Goal: Information Seeking & Learning: Find specific fact

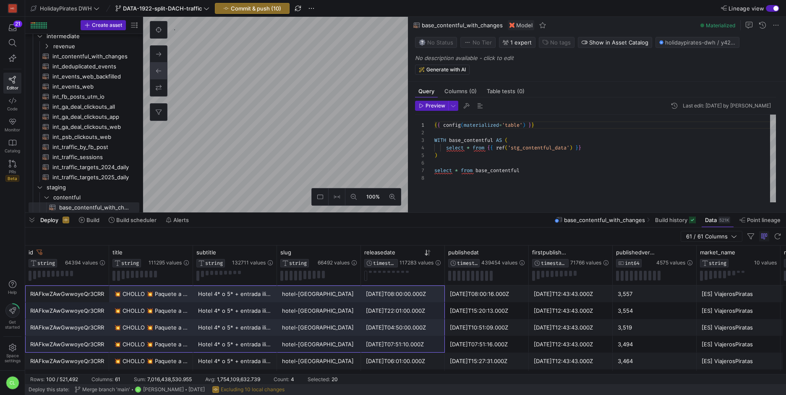
scroll to position [53, 0]
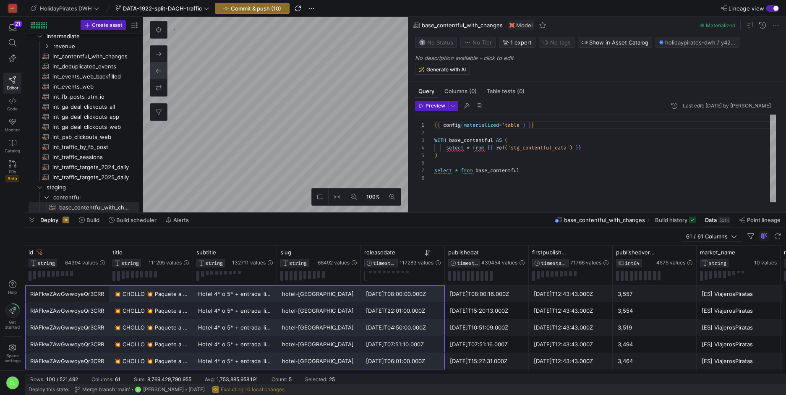
drag, startPoint x: 378, startPoint y: 341, endPoint x: 416, endPoint y: 352, distance: 39.6
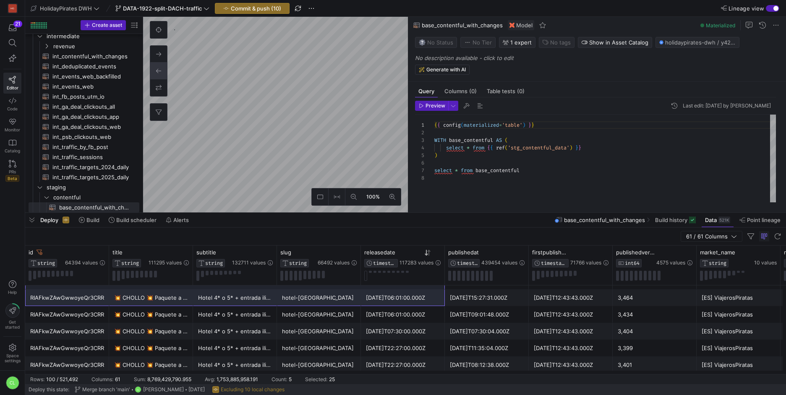
scroll to position [52, 0]
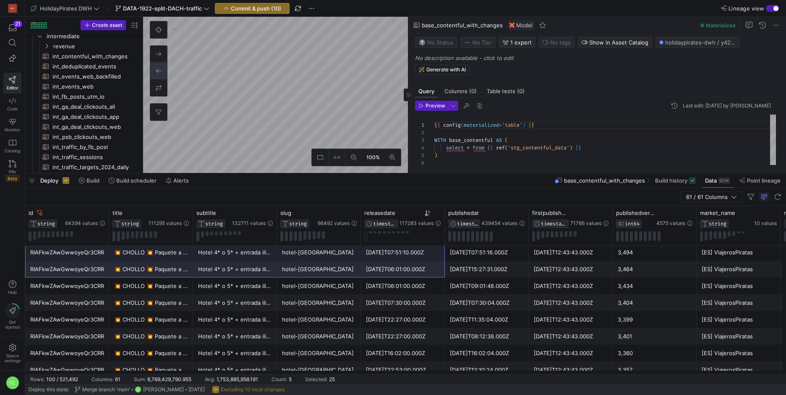
drag, startPoint x: 413, startPoint y: 213, endPoint x: 417, endPoint y: 173, distance: 39.6
click at [417, 173] on div at bounding box center [405, 173] width 760 height 3
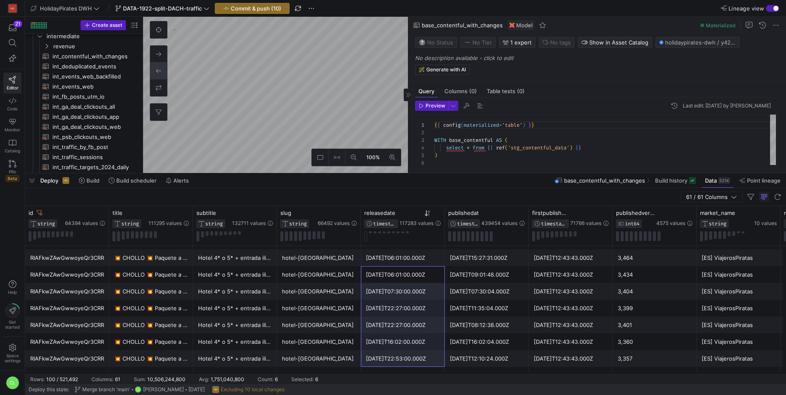
scroll to position [81, 0]
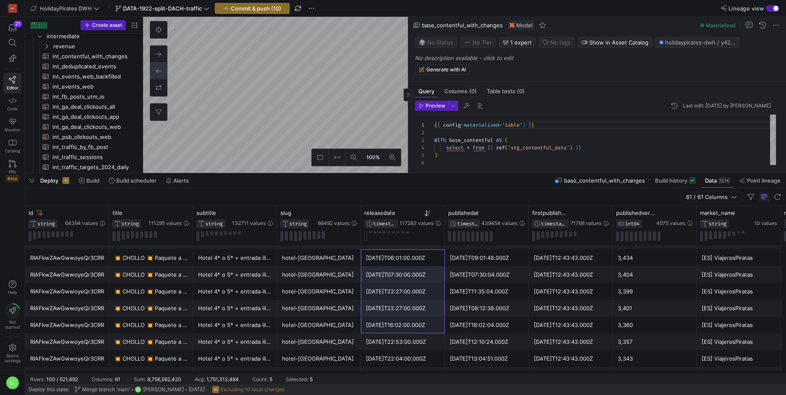
drag, startPoint x: 404, startPoint y: 293, endPoint x: 426, endPoint y: 325, distance: 39.1
click at [426, 325] on div "[DATE]T16:02:00.000Z" at bounding box center [403, 325] width 74 height 16
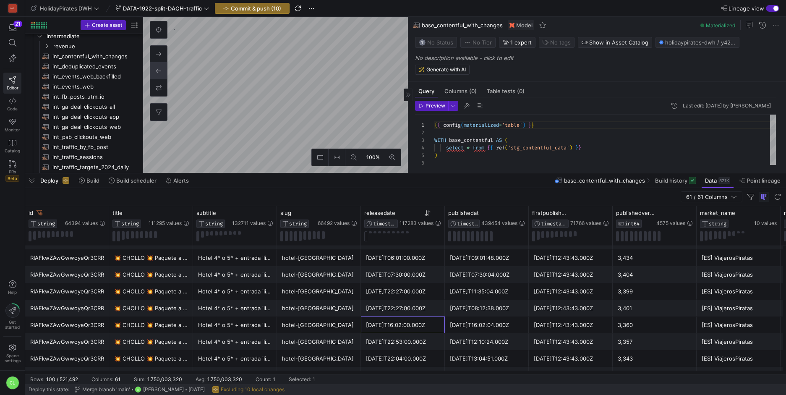
click at [395, 178] on div "Deploy Build Build scheduler Alerts base_contentful_with_changes Build history …" at bounding box center [405, 180] width 760 height 14
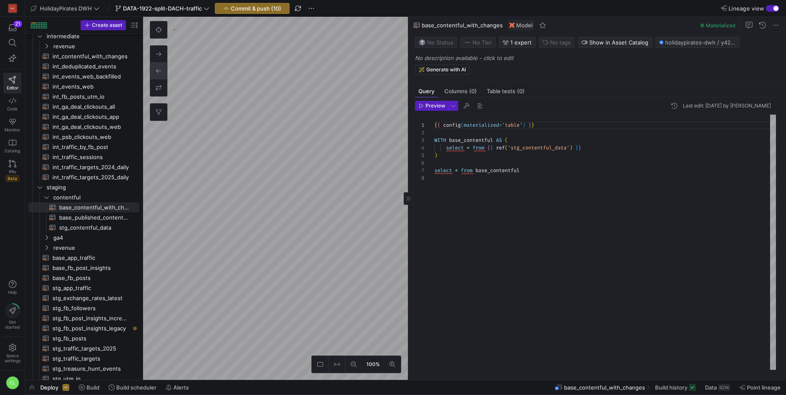
scroll to position [53, 0]
click at [708, 389] on span "Data" at bounding box center [711, 387] width 12 height 7
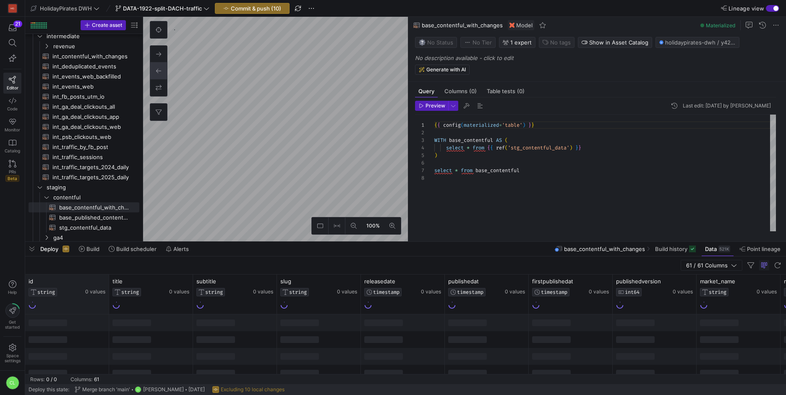
click at [106, 279] on div "id STRING 0 values" at bounding box center [67, 293] width 84 height 39
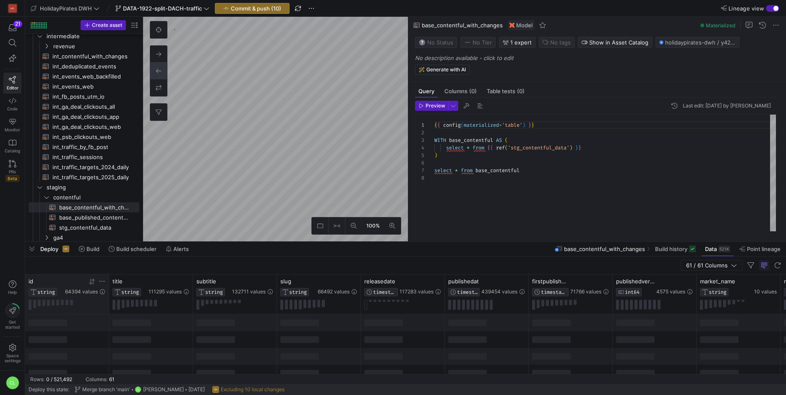
click at [103, 281] on icon at bounding box center [102, 281] width 7 height 7
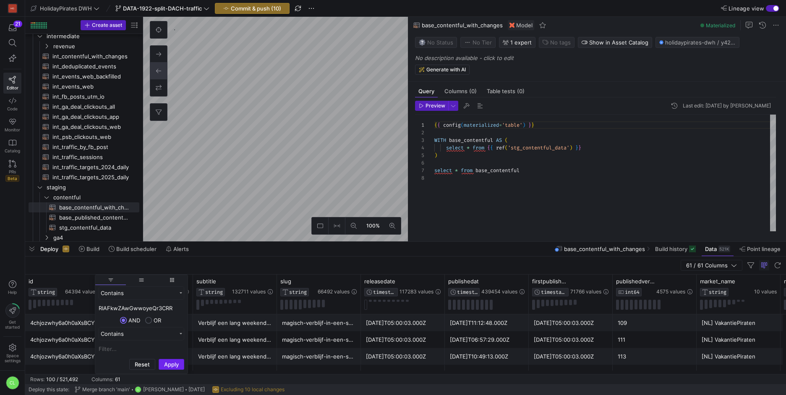
type input "RIAFkwZAwGwwoyeQr3CRR"
click at [172, 365] on button "Apply" at bounding box center [172, 364] width 26 height 11
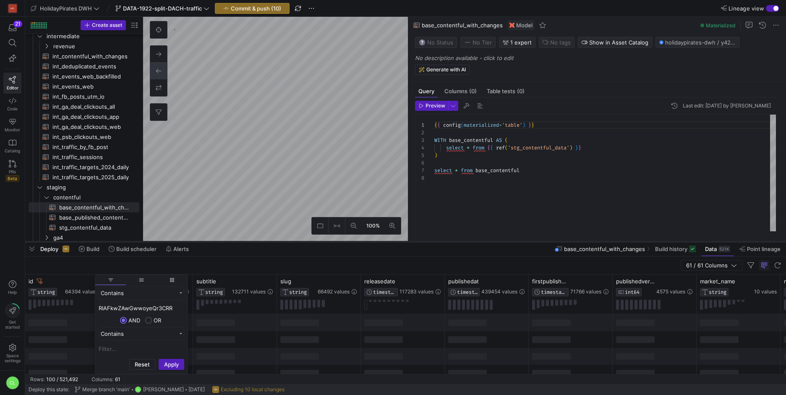
click at [244, 343] on div at bounding box center [235, 339] width 84 height 17
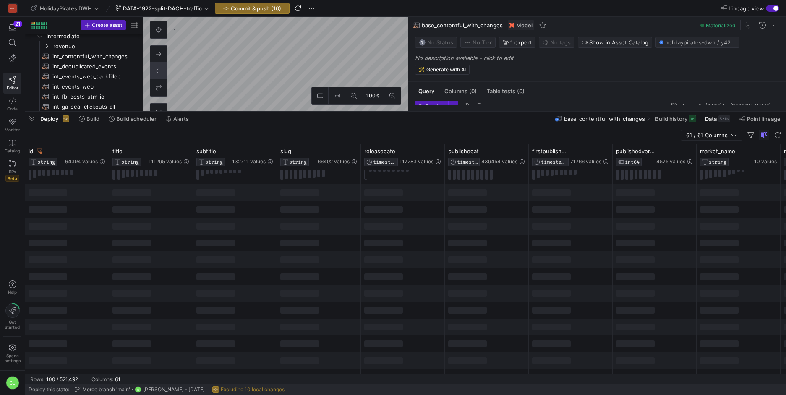
click at [284, 110] on div at bounding box center [405, 111] width 760 height 3
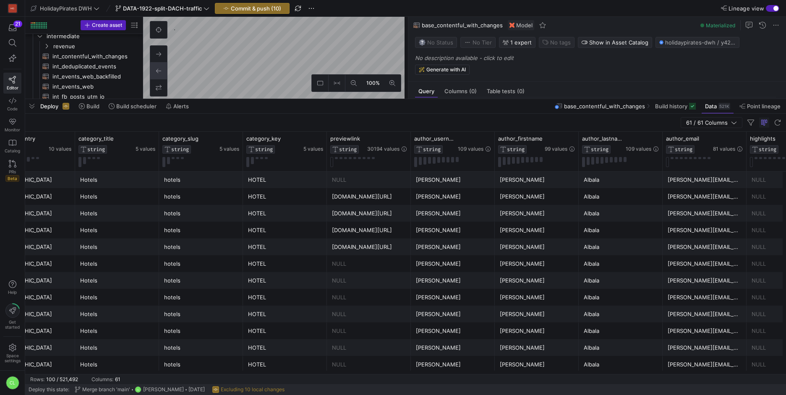
scroll to position [0, 1404]
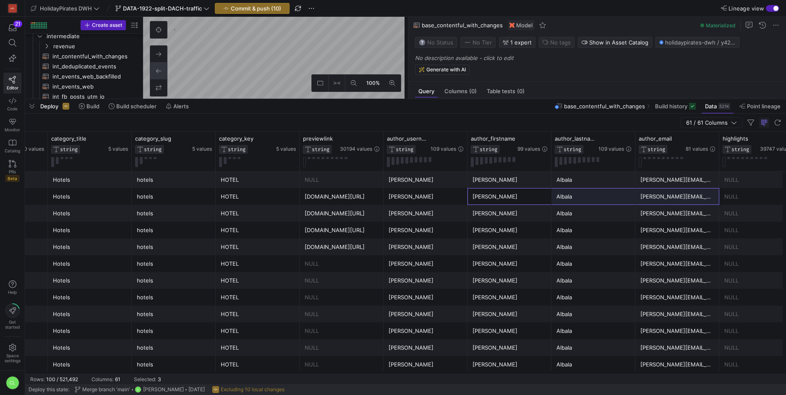
drag, startPoint x: 526, startPoint y: 193, endPoint x: 670, endPoint y: 198, distance: 144.8
click at [254, 105] on div "Deploy Build Build scheduler Alerts base_contentful_with_changes Build history …" at bounding box center [405, 106] width 760 height 14
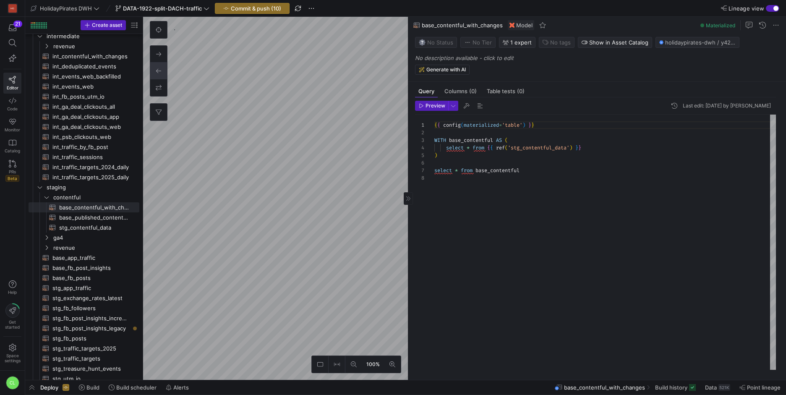
click at [414, 177] on as-split "100% 0 Query Columns (0) Table tests (0) Preview Last edit: [DATE] by [PERSON_N…" at bounding box center [464, 198] width 643 height 363
click at [449, 201] on as-split "100% 0 Query Columns (0) Table tests (0) Preview Last edit: [DATE] by [PERSON_N…" at bounding box center [464, 198] width 643 height 363
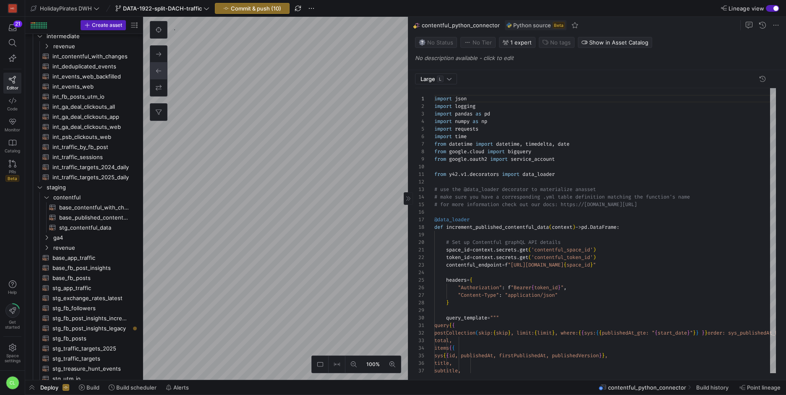
type textarea "import json import logging import pandas as pd import numpy as np import reques…"
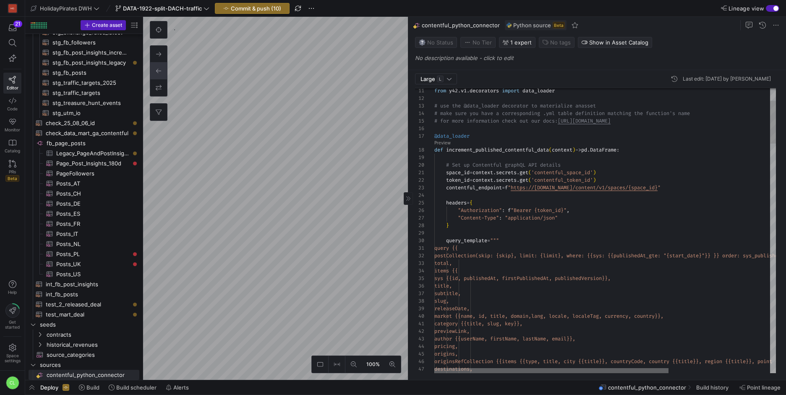
click at [584, 368] on div at bounding box center [551, 370] width 234 height 5
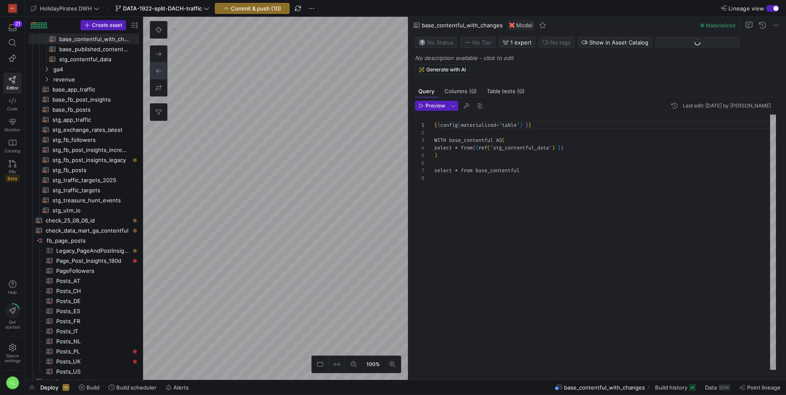
scroll to position [53, 0]
click at [660, 388] on span "Build history" at bounding box center [671, 387] width 32 height 7
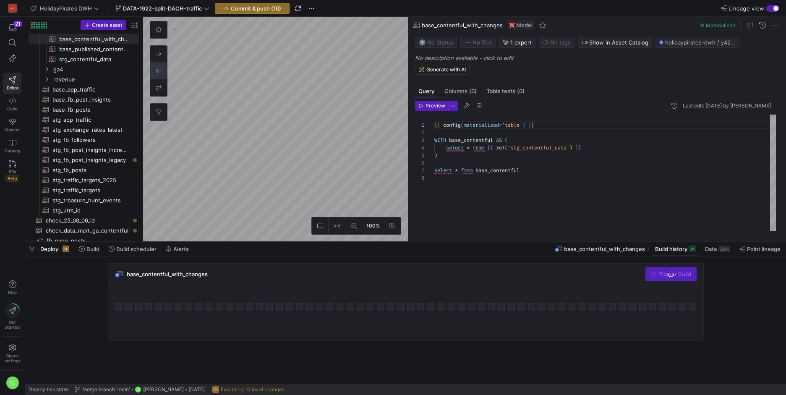
click at [717, 256] on div "base_contentful_with_changes Trigger Build" at bounding box center [405, 320] width 760 height 128
click at [717, 252] on span at bounding box center [717, 248] width 32 height 13
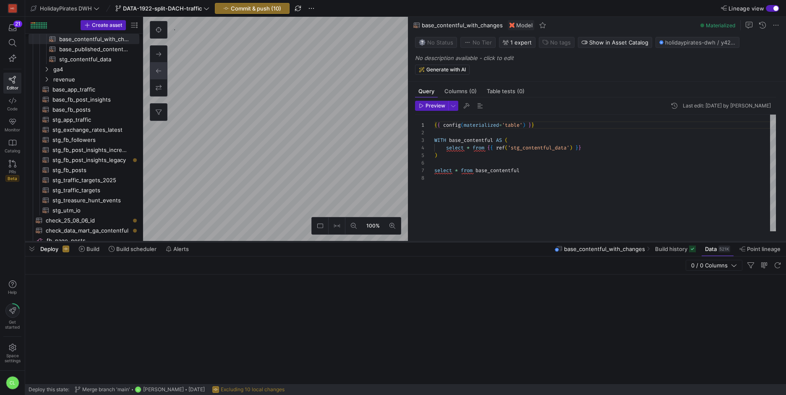
click at [292, 240] on div at bounding box center [405, 241] width 760 height 3
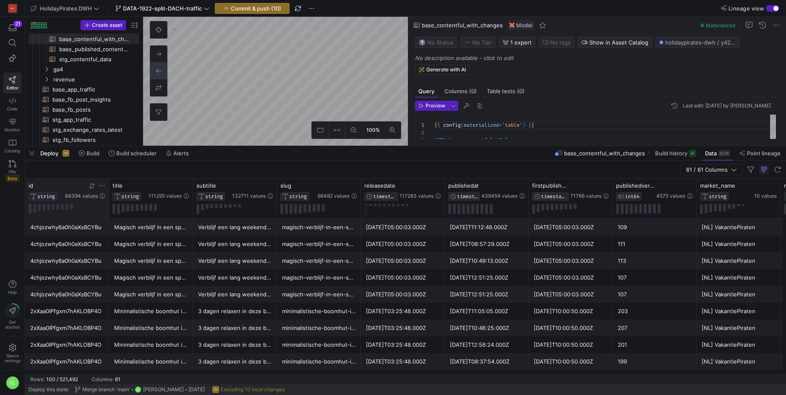
click at [102, 186] on icon at bounding box center [102, 185] width 7 height 7
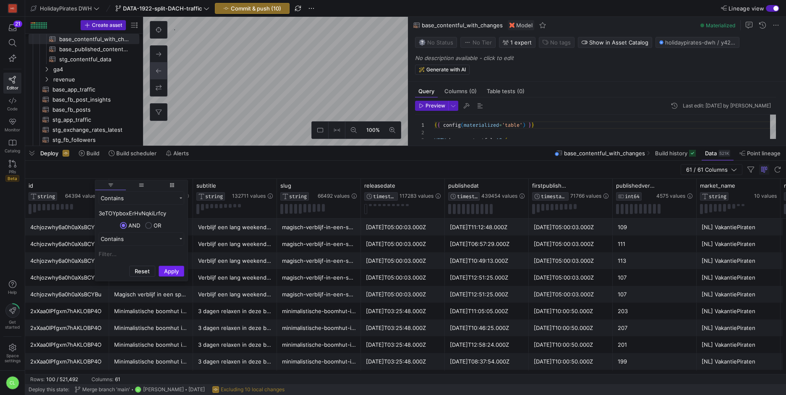
type input "3eTOYpboxErHvNqkiLrfcy"
click at [175, 271] on button "Apply" at bounding box center [172, 271] width 26 height 11
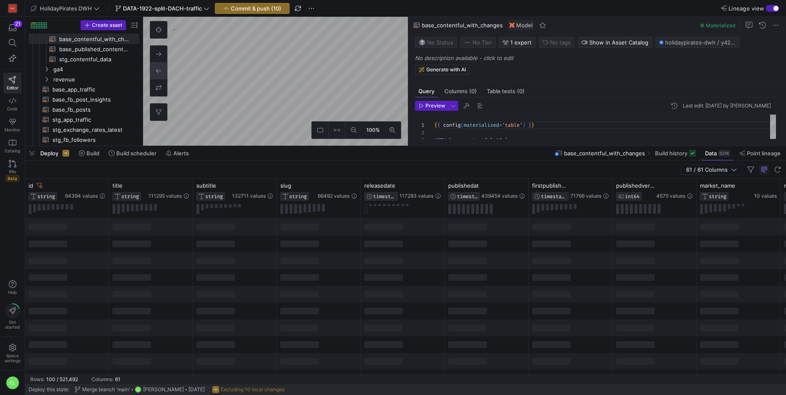
click at [224, 310] on div at bounding box center [215, 310] width 39 height 7
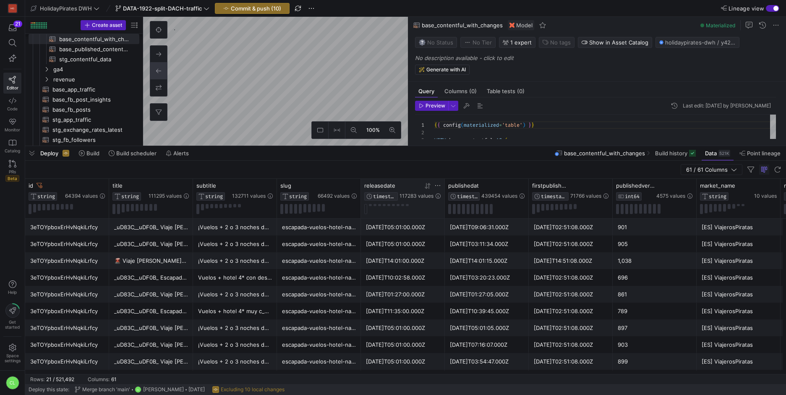
click at [429, 185] on icon at bounding box center [427, 185] width 7 height 7
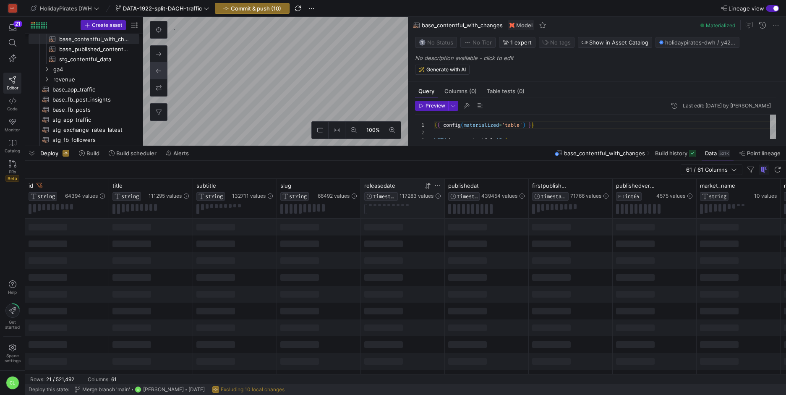
click at [429, 185] on icon at bounding box center [427, 185] width 7 height 7
click at [193, 186] on div "subtitle STRING 132711 values" at bounding box center [235, 198] width 84 height 39
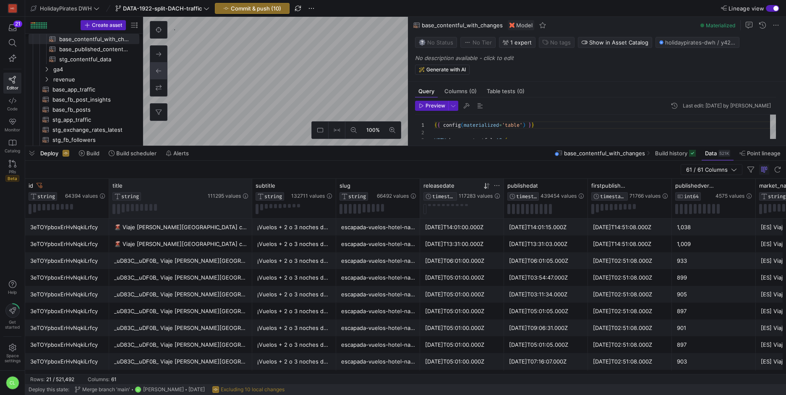
drag, startPoint x: 192, startPoint y: 185, endPoint x: 251, endPoint y: 188, distance: 59.2
click at [251, 188] on div at bounding box center [251, 198] width 3 height 39
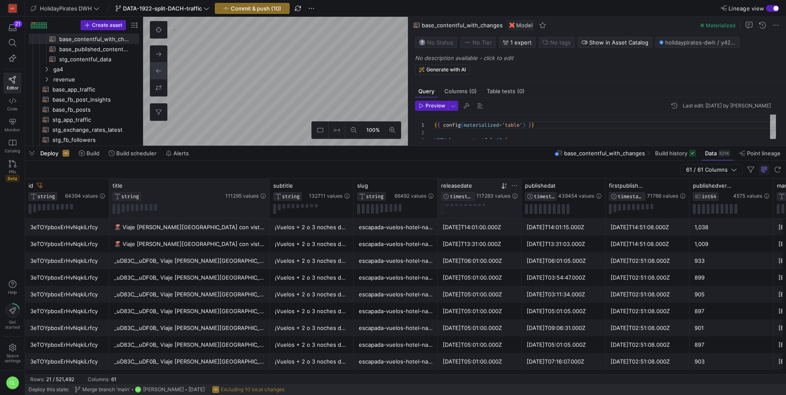
drag, startPoint x: 251, startPoint y: 188, endPoint x: 268, endPoint y: 192, distance: 18.0
click at [268, 192] on div at bounding box center [269, 198] width 3 height 39
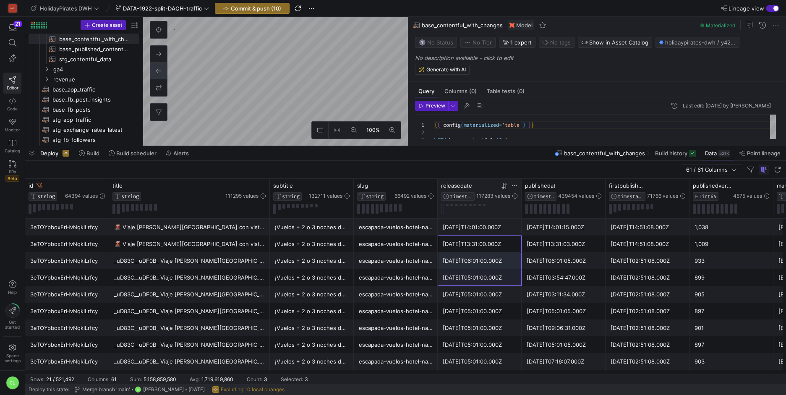
drag, startPoint x: 463, startPoint y: 235, endPoint x: 464, endPoint y: 282, distance: 47.4
click at [466, 276] on div "[DATE]T05:01:00.000Z" at bounding box center [480, 277] width 74 height 16
click at [260, 151] on div "Deploy Build Build scheduler Alerts base_contentful_with_changes Build history …" at bounding box center [405, 153] width 760 height 14
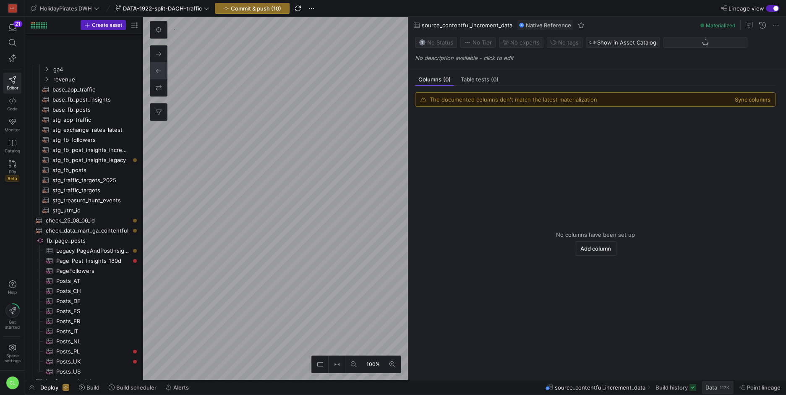
click at [716, 388] on span "Data" at bounding box center [711, 387] width 12 height 7
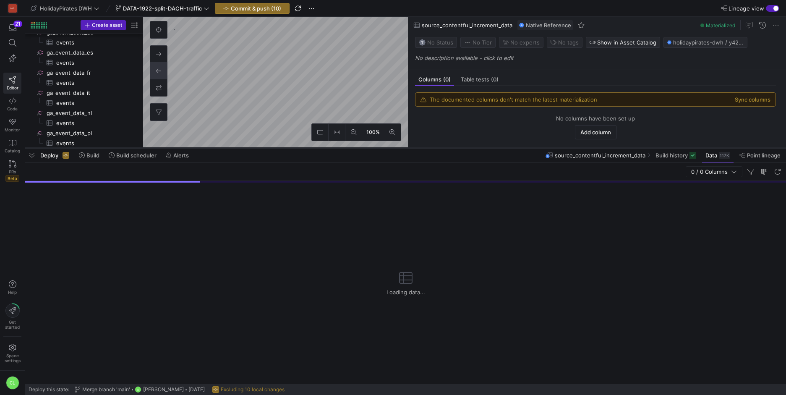
drag, startPoint x: 198, startPoint y: 242, endPoint x: 213, endPoint y: 148, distance: 94.7
click at [213, 148] on div at bounding box center [405, 147] width 760 height 3
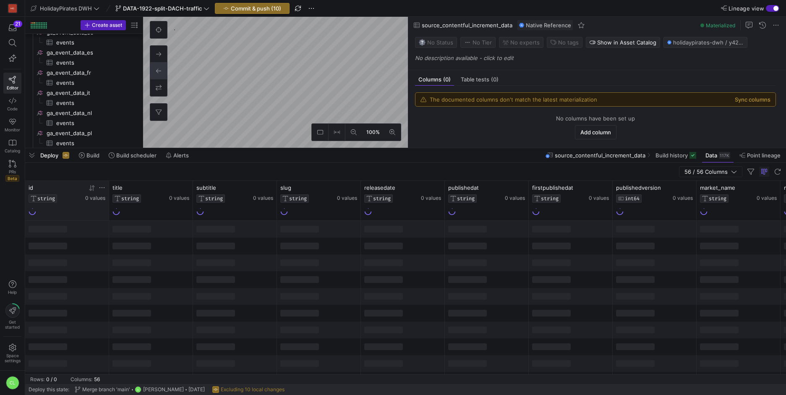
click at [100, 190] on icon at bounding box center [102, 187] width 7 height 7
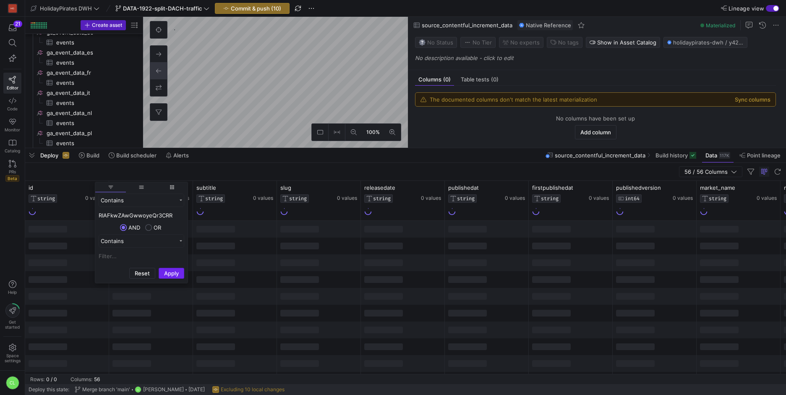
type input "RIAFkwZAwGwwoyeQr3CRR"
click at [175, 276] on button "Apply" at bounding box center [172, 273] width 26 height 11
click at [256, 274] on div at bounding box center [235, 279] width 84 height 17
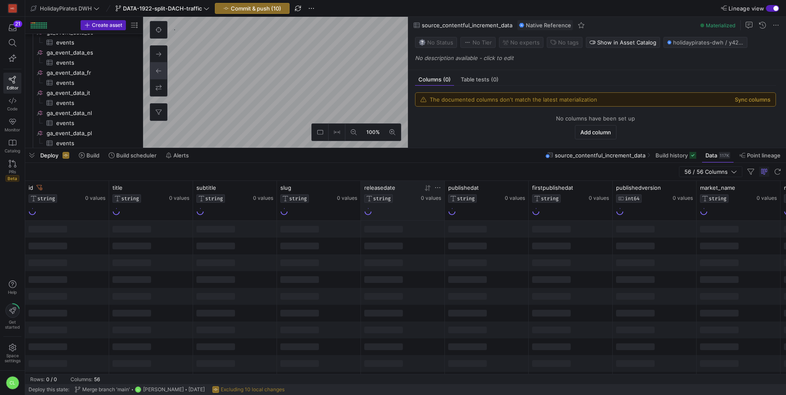
click at [428, 187] on icon at bounding box center [427, 188] width 7 height 7
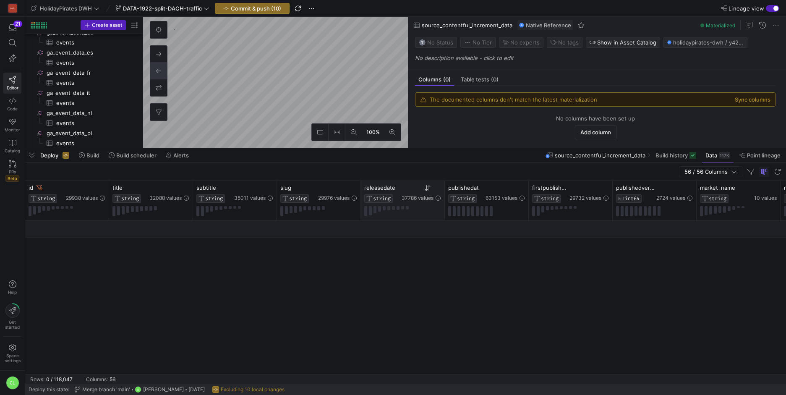
click at [435, 155] on div "Deploy Build Build scheduler Alerts source_contentful_increment_data Build hist…" at bounding box center [405, 155] width 760 height 14
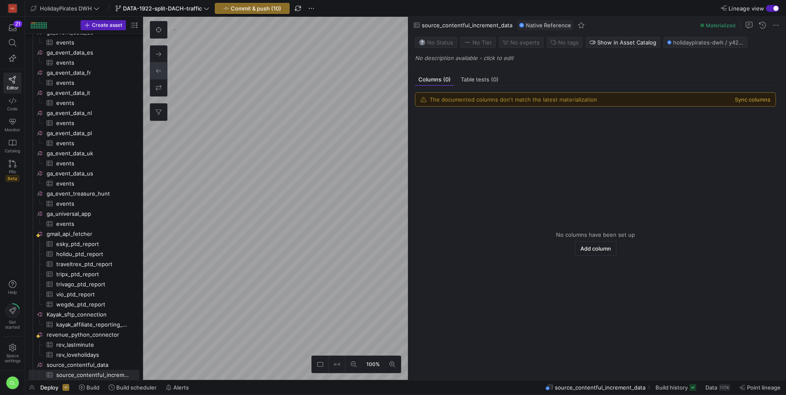
click at [714, 386] on span "Data" at bounding box center [711, 387] width 12 height 7
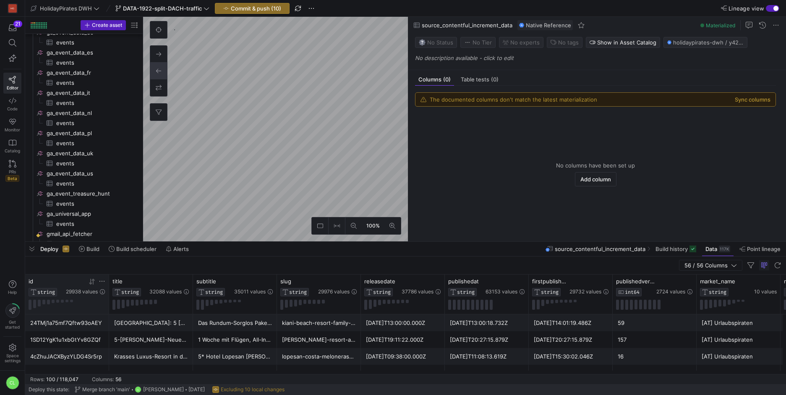
click at [104, 281] on icon at bounding box center [102, 281] width 7 height 7
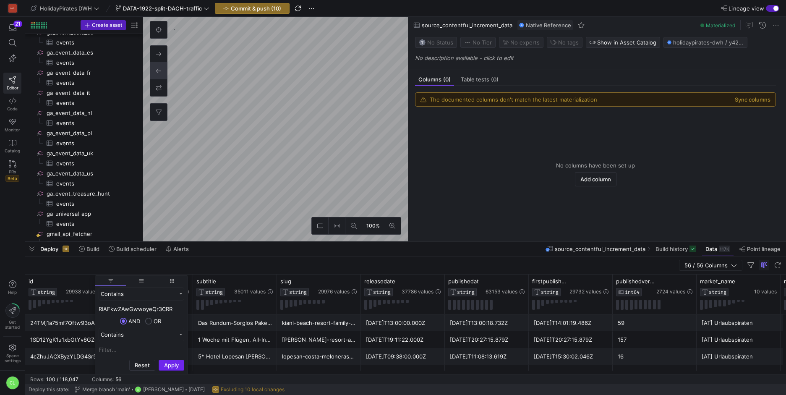
type input "RIAFkwZAwGwwoyeQr3CRR"
click at [168, 369] on button "Apply" at bounding box center [172, 364] width 26 height 11
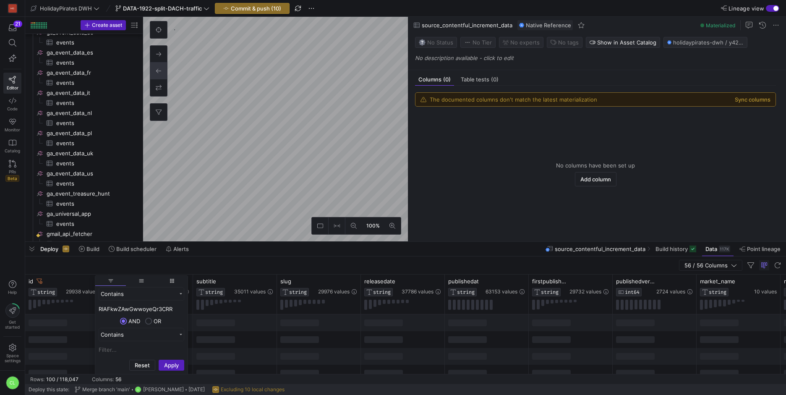
click at [333, 329] on div at bounding box center [319, 322] width 84 height 17
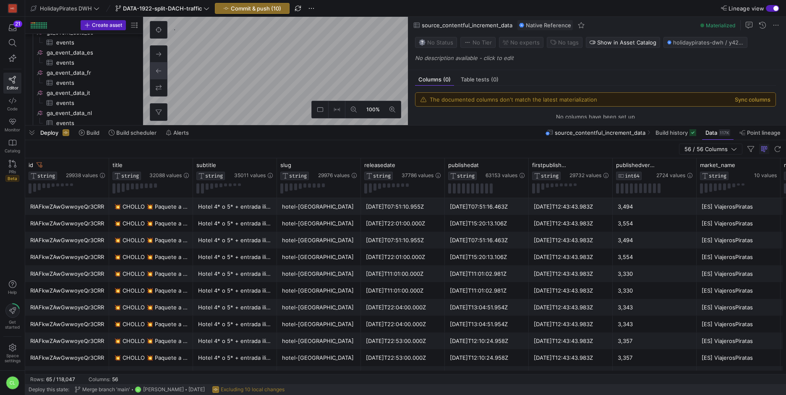
drag, startPoint x: 402, startPoint y: 242, endPoint x: 419, endPoint y: 164, distance: 79.1
click at [419, 127] on div at bounding box center [405, 125] width 760 height 3
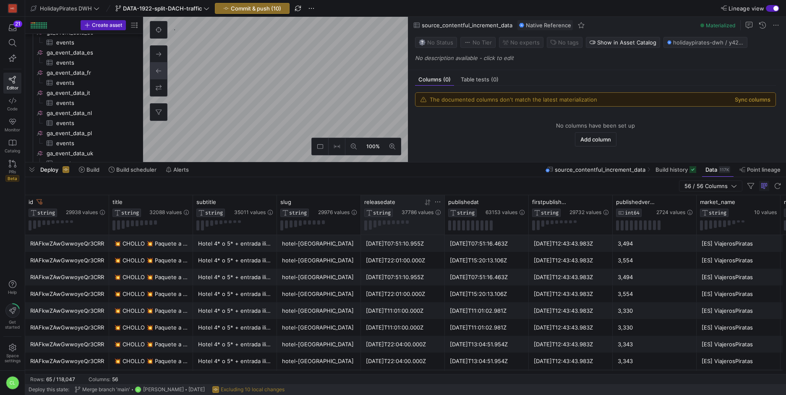
click at [429, 204] on icon at bounding box center [427, 202] width 7 height 7
drag, startPoint x: 396, startPoint y: 247, endPoint x: 397, endPoint y: 278, distance: 30.6
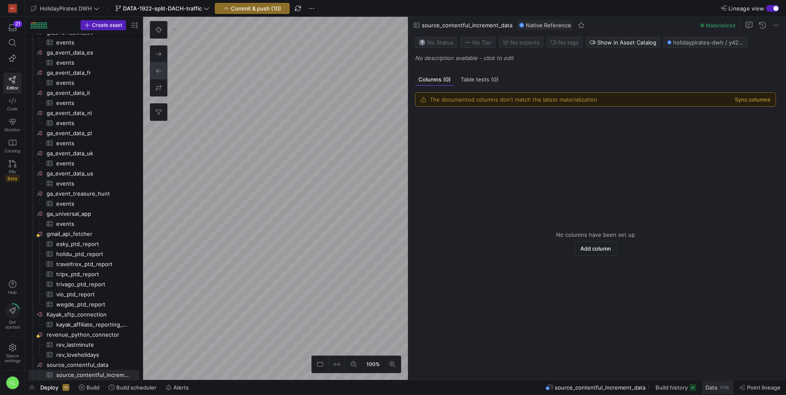
click at [719, 387] on div "117K" at bounding box center [724, 387] width 11 height 7
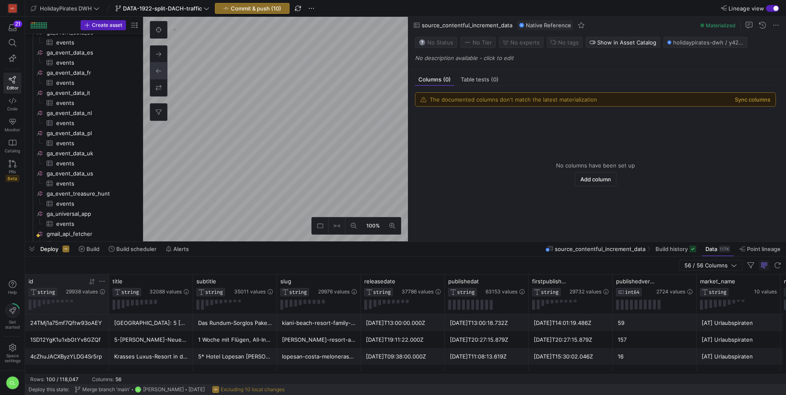
click at [102, 281] on icon at bounding box center [102, 281] width 7 height 7
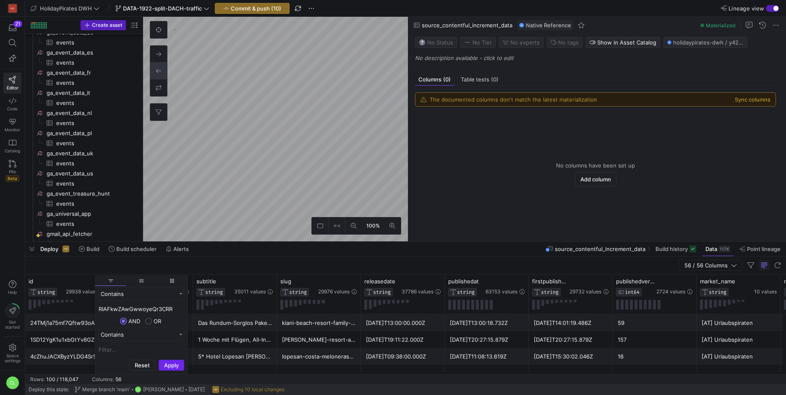
type input "RIAFkwZAwGwwoyeQr3CRR"
click at [164, 362] on button "Apply" at bounding box center [172, 364] width 26 height 11
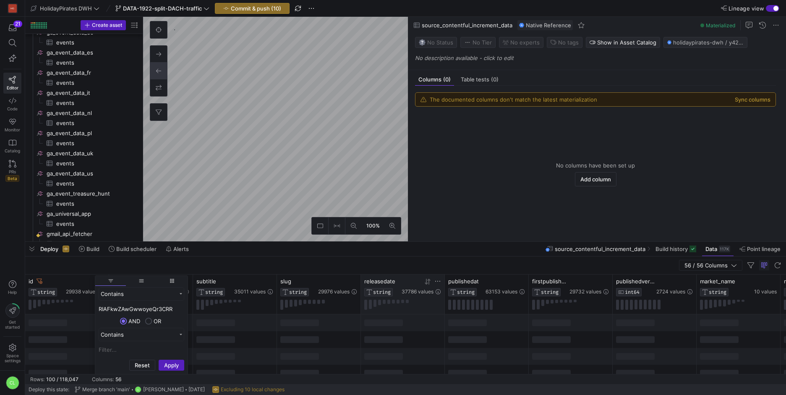
click at [421, 282] on div at bounding box center [420, 281] width 39 height 7
click at [424, 282] on icon at bounding box center [427, 281] width 7 height 7
click at [428, 282] on icon at bounding box center [427, 281] width 7 height 7
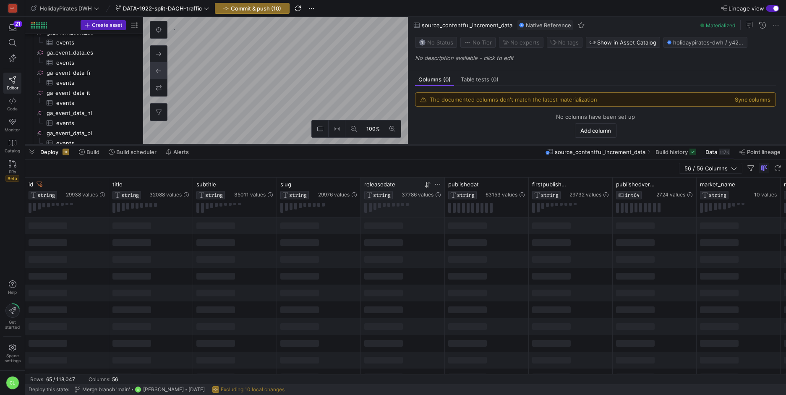
drag, startPoint x: 337, startPoint y: 240, endPoint x: 340, endPoint y: 143, distance: 96.9
click at [340, 143] on div at bounding box center [405, 144] width 760 height 3
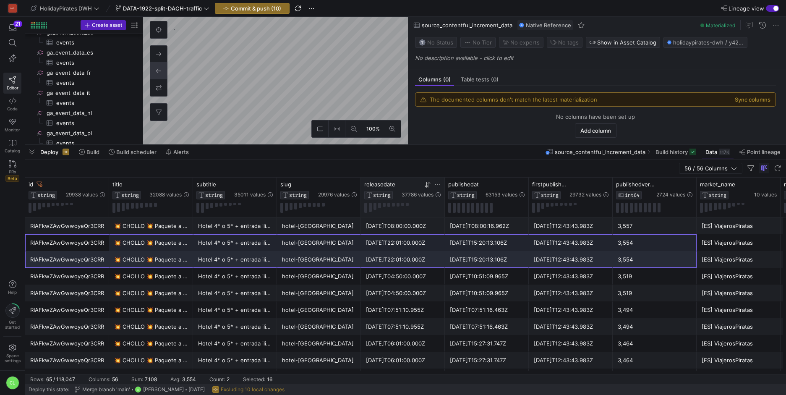
drag, startPoint x: 96, startPoint y: 247, endPoint x: 631, endPoint y: 257, distance: 534.9
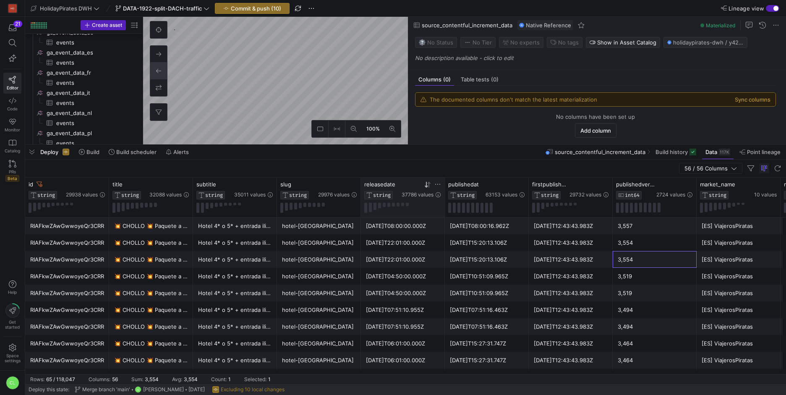
click at [631, 257] on div "3,554" at bounding box center [654, 259] width 74 height 16
click at [416, 155] on div "Deploy Build Build scheduler Alerts source_contentful_increment_data Build hist…" at bounding box center [405, 152] width 760 height 14
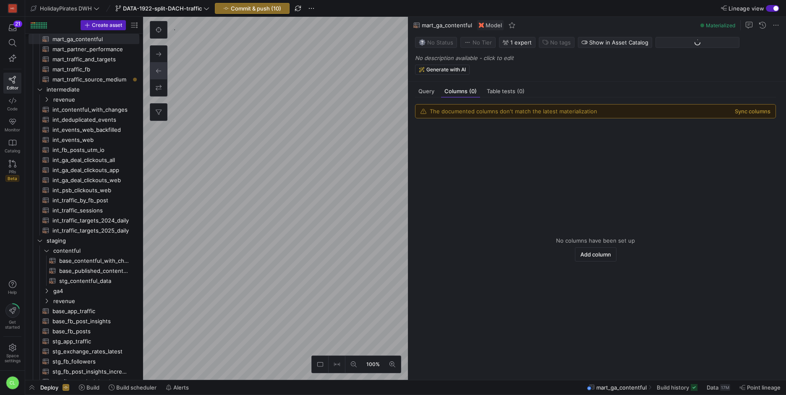
scroll to position [50, 0]
click at [714, 386] on span "Data" at bounding box center [712, 387] width 12 height 7
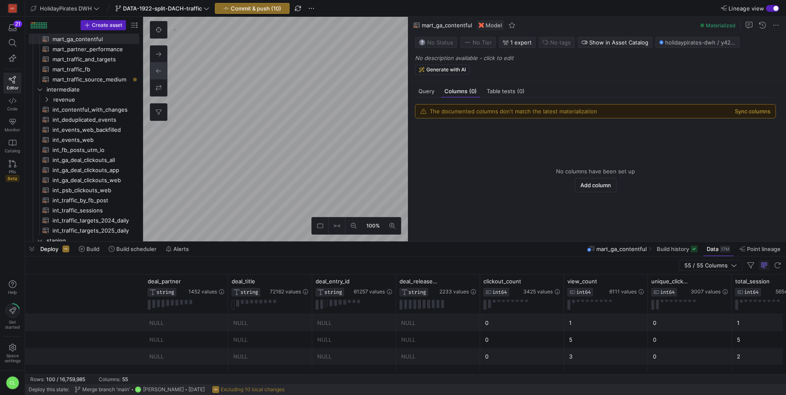
scroll to position [0, 618]
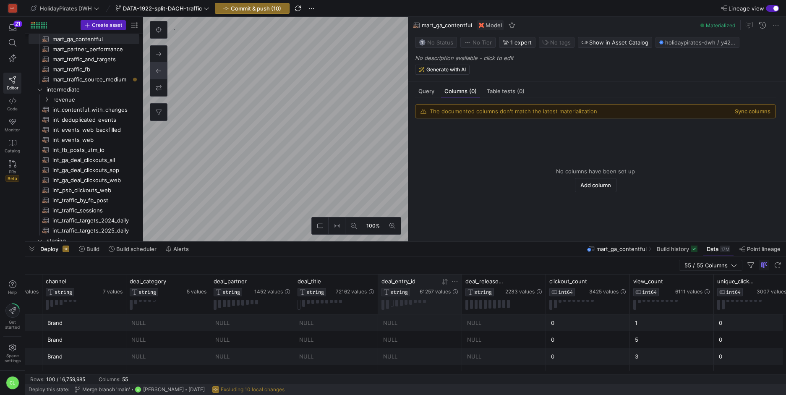
click at [456, 278] on icon at bounding box center [454, 281] width 7 height 7
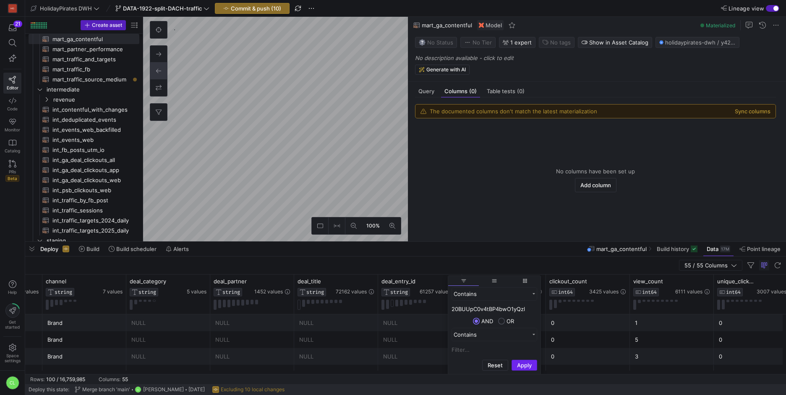
type input "20BUUpC0v4tBP4bwO1yQzl"
click at [521, 363] on button "Apply" at bounding box center [524, 364] width 26 height 11
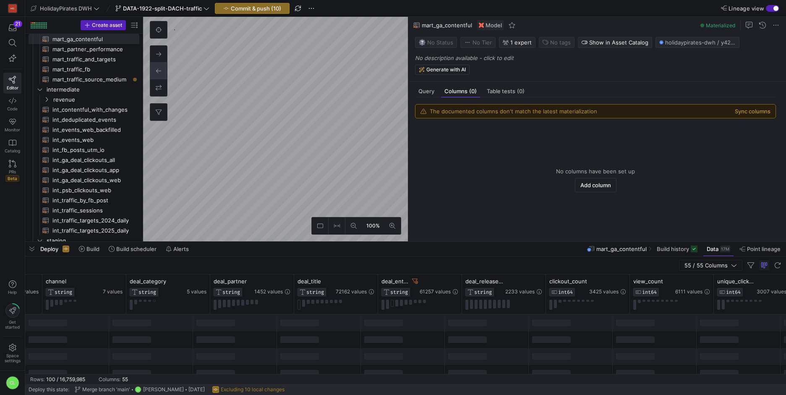
click at [419, 337] on div at bounding box center [403, 339] width 84 height 17
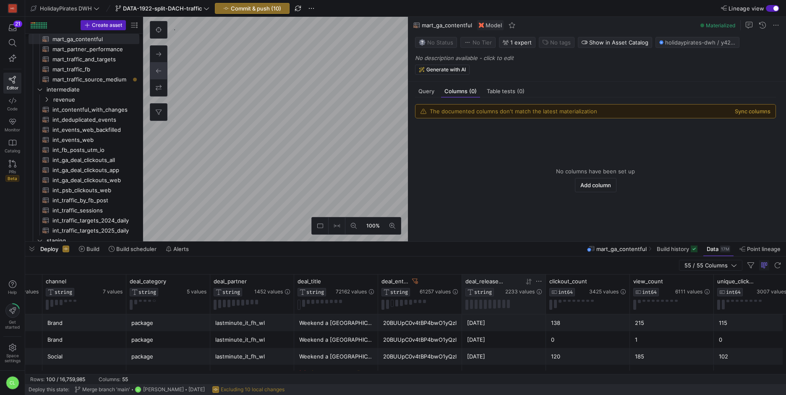
click at [528, 284] on icon at bounding box center [528, 281] width 7 height 7
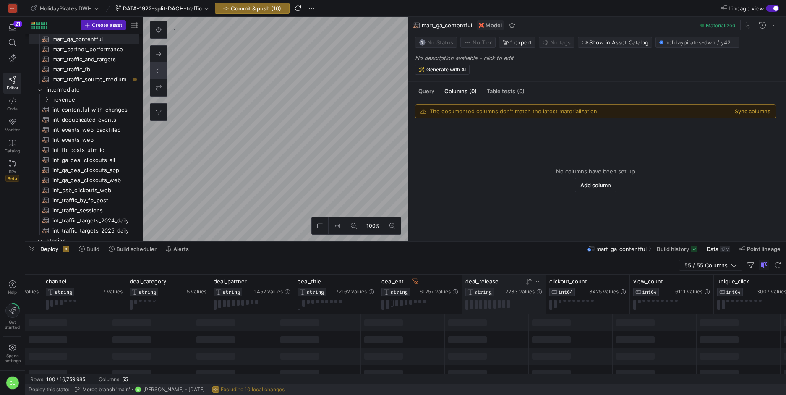
click at [528, 284] on icon at bounding box center [528, 281] width 7 height 7
click at [502, 344] on div at bounding box center [487, 339] width 84 height 17
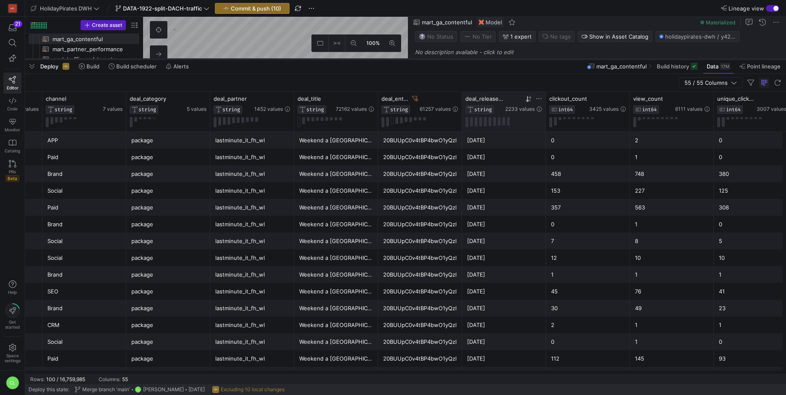
drag, startPoint x: 536, startPoint y: 241, endPoint x: 560, endPoint y: 59, distance: 183.7
click at [560, 59] on div at bounding box center [405, 58] width 760 height 3
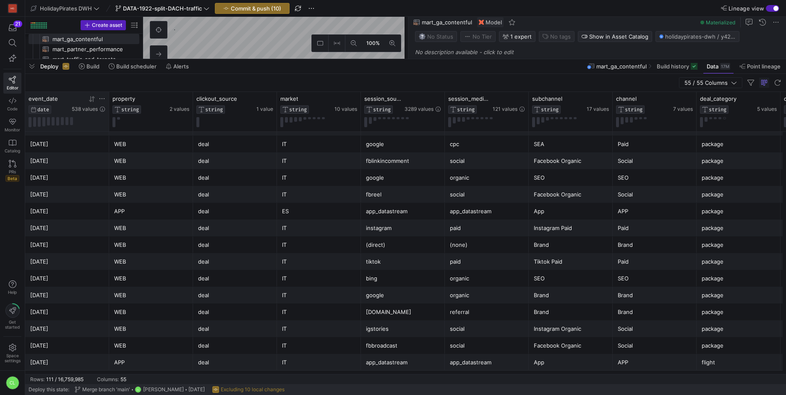
click at [72, 99] on div at bounding box center [89, 98] width 34 height 7
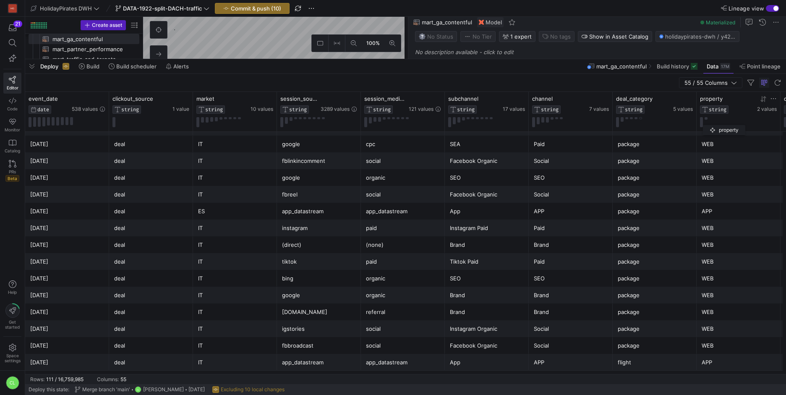
drag, startPoint x: 150, startPoint y: 101, endPoint x: 708, endPoint y: 123, distance: 557.9
click at [708, 123] on div "property STRING 2 values" at bounding box center [738, 111] width 77 height 32
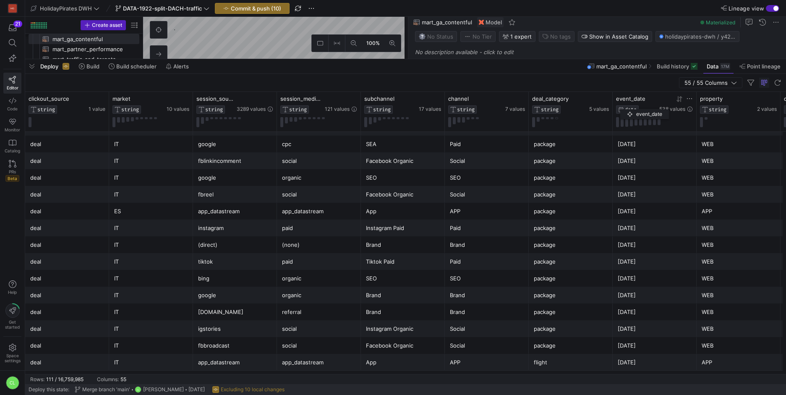
drag, startPoint x: 74, startPoint y: 101, endPoint x: 631, endPoint y: 107, distance: 557.5
click at [631, 107] on div "event_date DATE 538 values" at bounding box center [654, 104] width 77 height 18
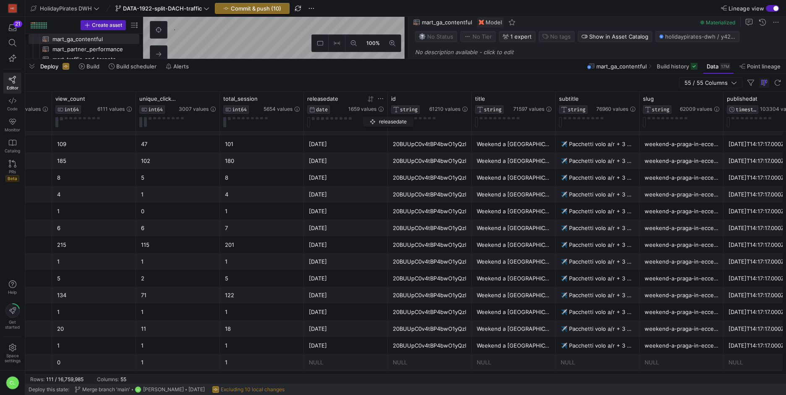
drag, startPoint x: 653, startPoint y: 98, endPoint x: 370, endPoint y: 117, distance: 283.8
click at [367, 115] on div "releasedate DATE 1659 values" at bounding box center [345, 111] width 77 height 32
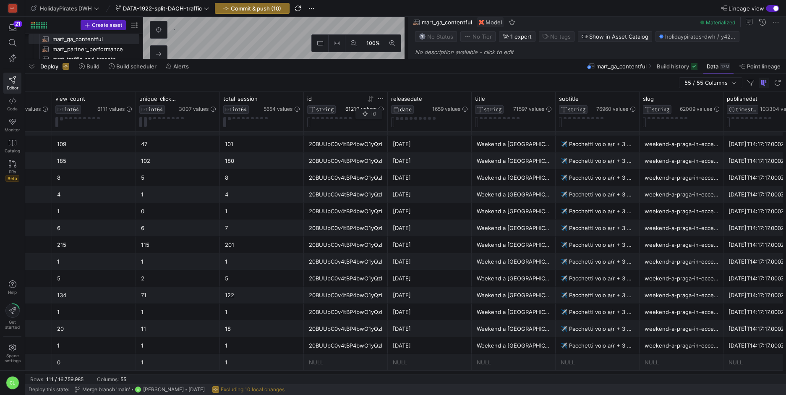
drag, startPoint x: 428, startPoint y: 102, endPoint x: 359, endPoint y: 107, distance: 68.9
click at [359, 107] on div "id STRING 61210 values" at bounding box center [345, 104] width 77 height 18
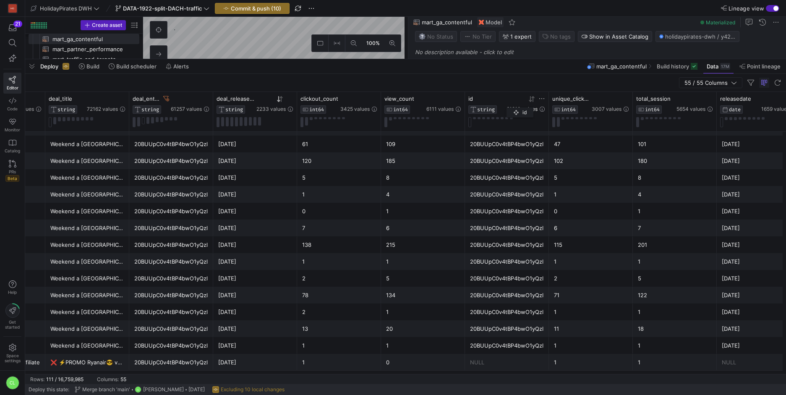
drag, startPoint x: 605, startPoint y: 102, endPoint x: 510, endPoint y: 106, distance: 95.3
click at [510, 106] on div "id STRING 61210 values" at bounding box center [506, 104] width 77 height 18
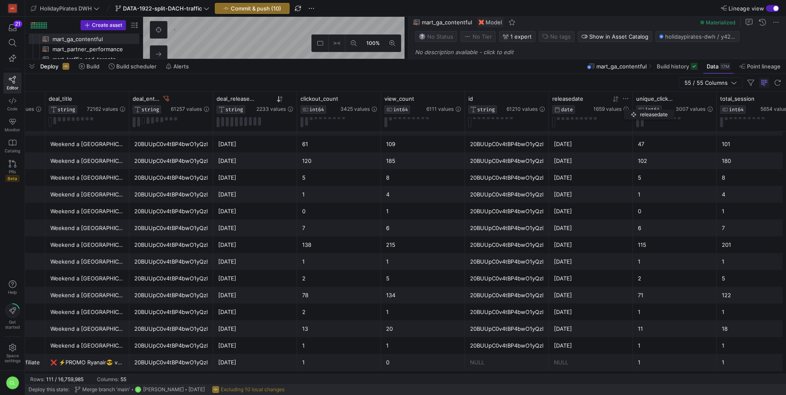
drag, startPoint x: 744, startPoint y: 99, endPoint x: 627, endPoint y: 108, distance: 117.4
click at [627, 108] on div "releasedate DATE 1659 values" at bounding box center [590, 104] width 77 height 18
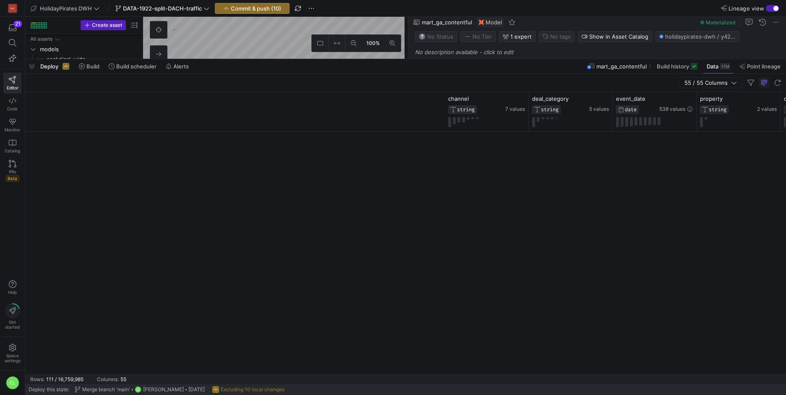
scroll to position [0, 586]
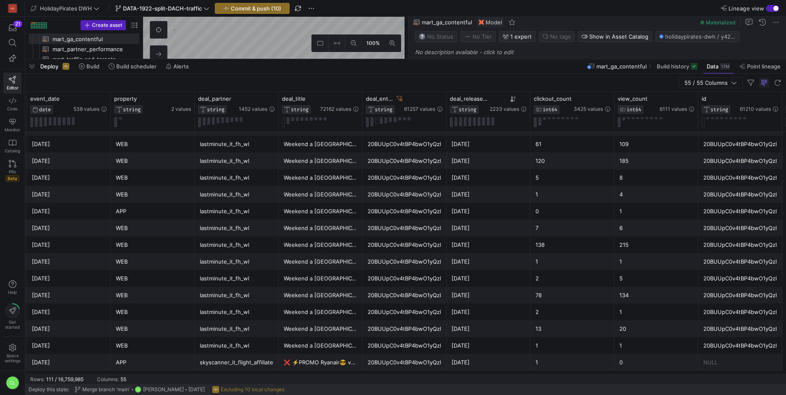
click at [268, 67] on div "Deploy Build Build scheduler Alerts mart_ga_contentful Build history Data 17M P…" at bounding box center [405, 66] width 760 height 14
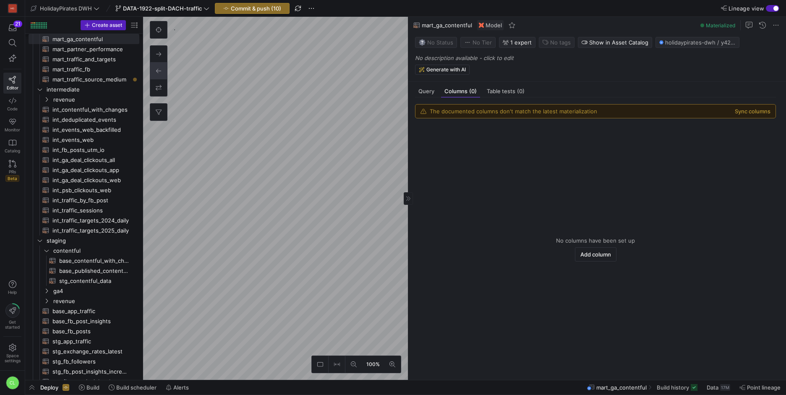
click at [446, 271] on as-split "100% 0 Query Columns (0) Table tests (0) The documented columns don't match the…" at bounding box center [464, 198] width 643 height 363
click at [554, 329] on as-split "100% 0 Query Columns (0) Table tests (0) The documented columns don't match the…" at bounding box center [464, 198] width 643 height 363
click at [713, 387] on span "Data" at bounding box center [710, 387] width 12 height 7
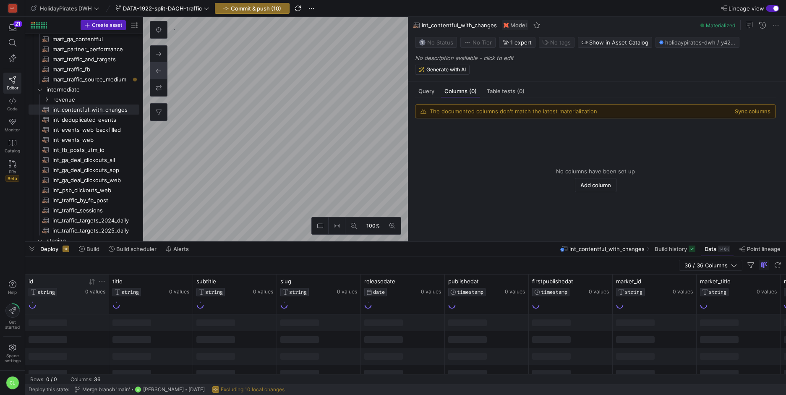
click at [103, 282] on icon at bounding box center [102, 281] width 7 height 7
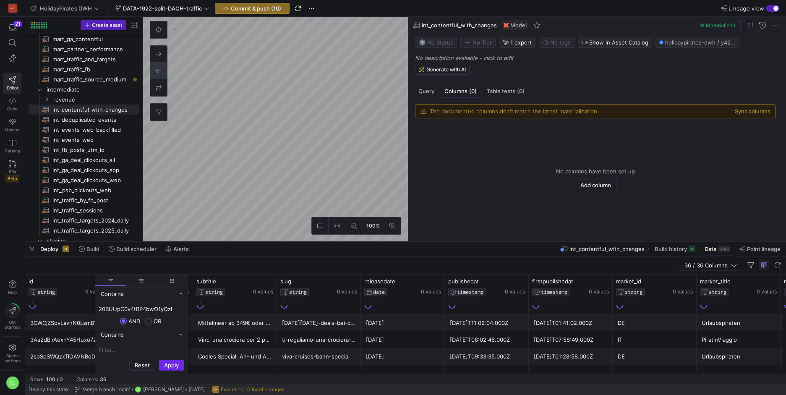
type input "20BUUpC0v4tBP4bwO1yQzl"
click at [171, 361] on button "Apply" at bounding box center [172, 364] width 26 height 11
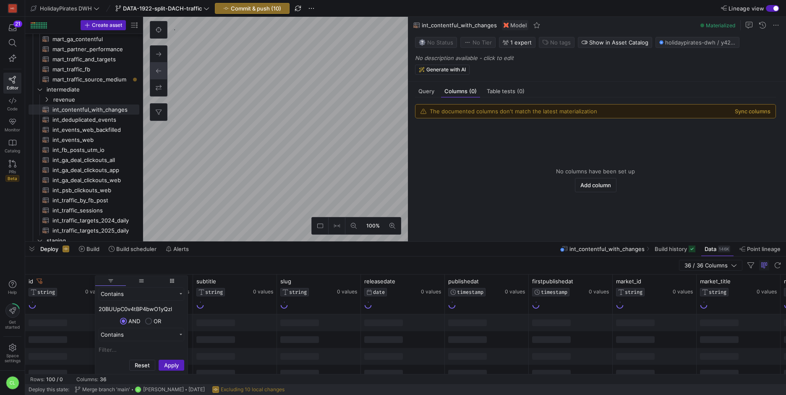
click at [258, 335] on div at bounding box center [235, 339] width 84 height 17
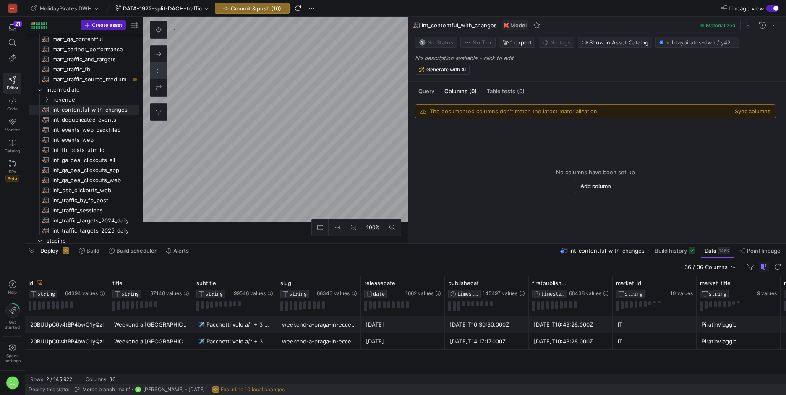
drag, startPoint x: 242, startPoint y: 242, endPoint x: 247, endPoint y: 243, distance: 5.7
click at [247, 243] on div at bounding box center [405, 243] width 760 height 3
